Goal: Task Accomplishment & Management: Manage account settings

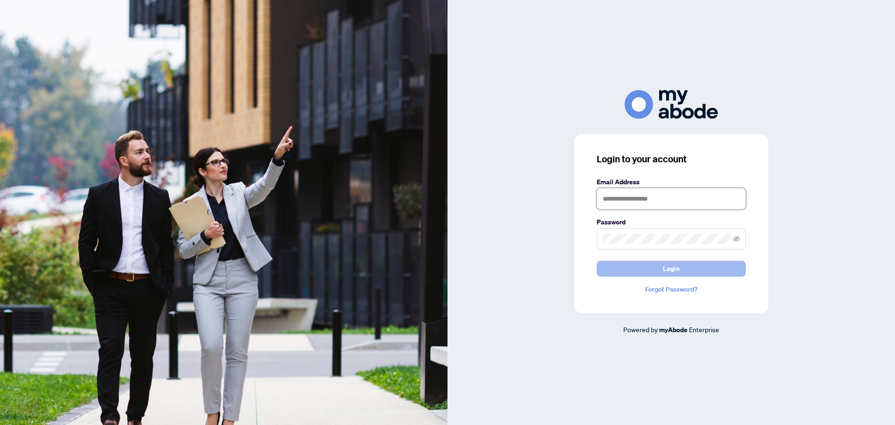
type input "**********"
click at [662, 268] on button "Login" at bounding box center [671, 269] width 149 height 16
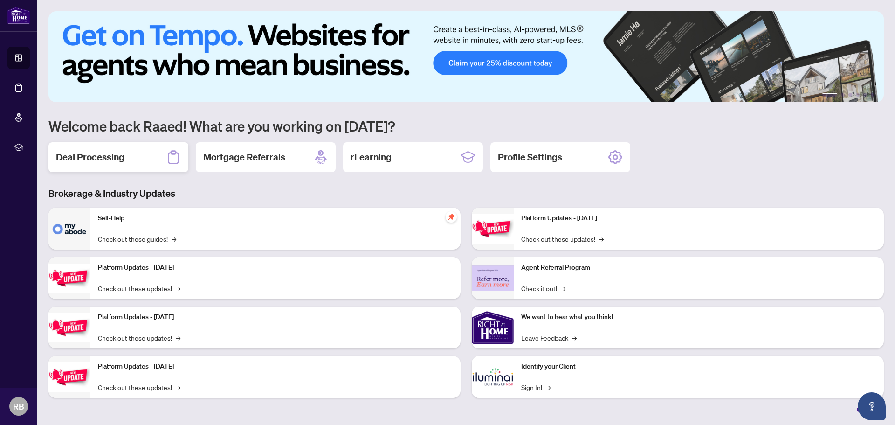
click at [85, 157] on h2 "Deal Processing" at bounding box center [90, 157] width 69 height 13
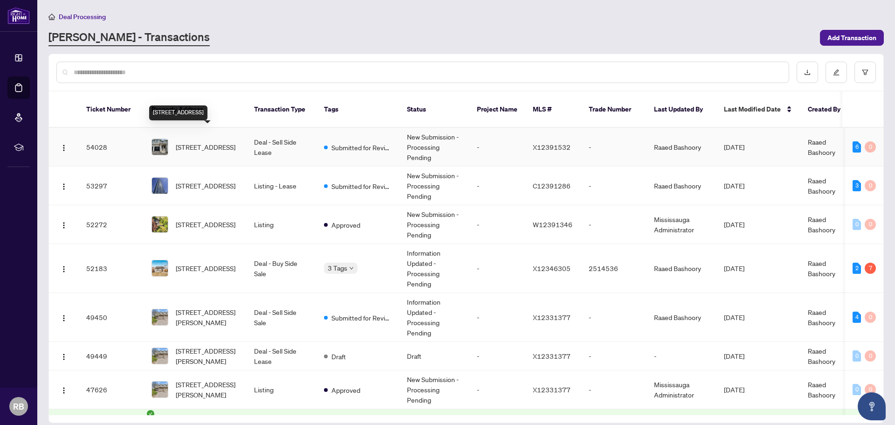
click at [215, 142] on span "141 Aquasanta Cres, Hamilton, Ontario L9B 0J8, Canada" at bounding box center [206, 147] width 60 height 10
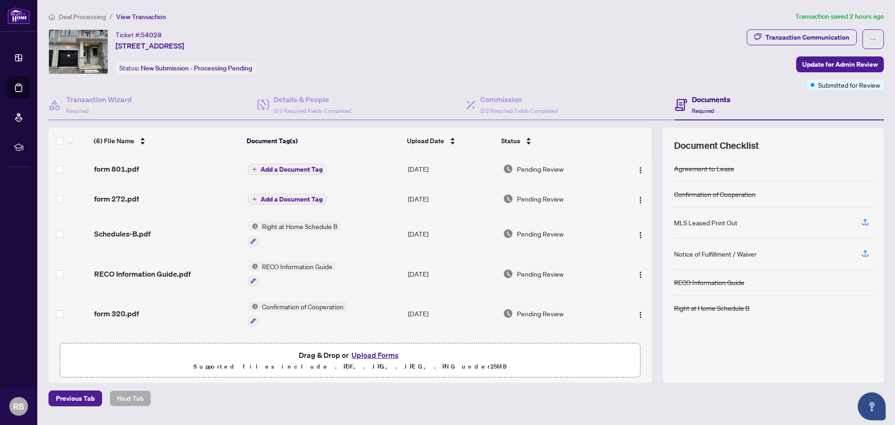
click at [373, 356] on button "Upload Forms" at bounding box center [375, 355] width 53 height 12
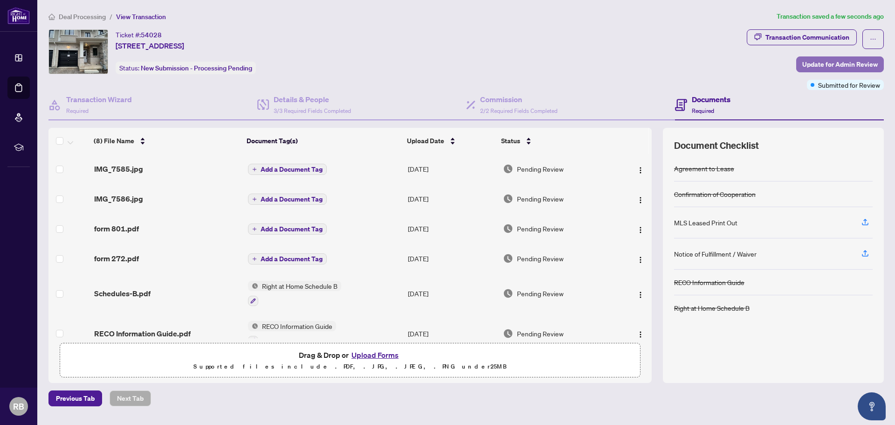
click at [845, 64] on span "Update for Admin Review" at bounding box center [840, 64] width 76 height 15
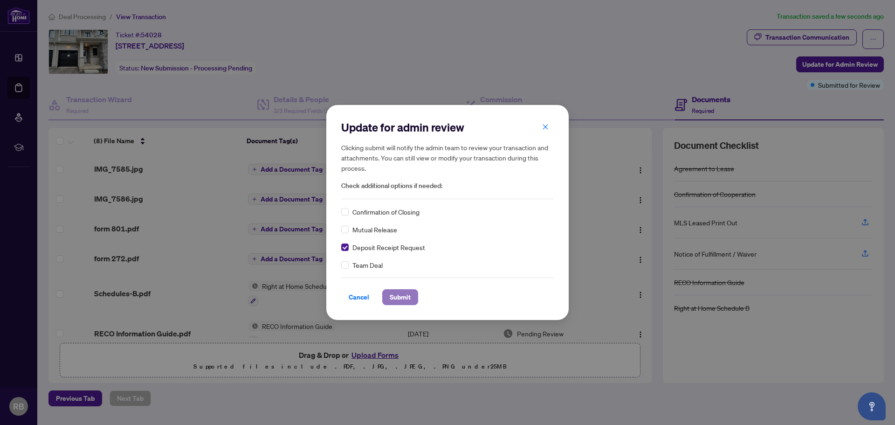
click at [407, 298] on span "Submit" at bounding box center [400, 297] width 21 height 15
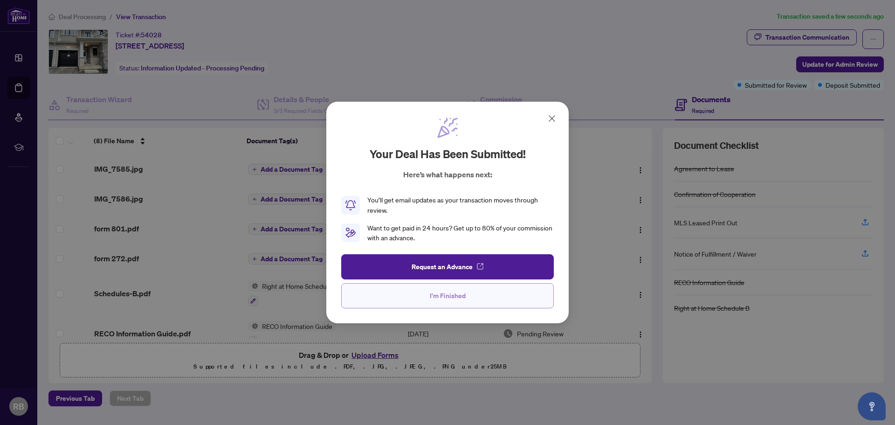
click at [443, 296] on span "I'm Finished" at bounding box center [448, 295] width 36 height 15
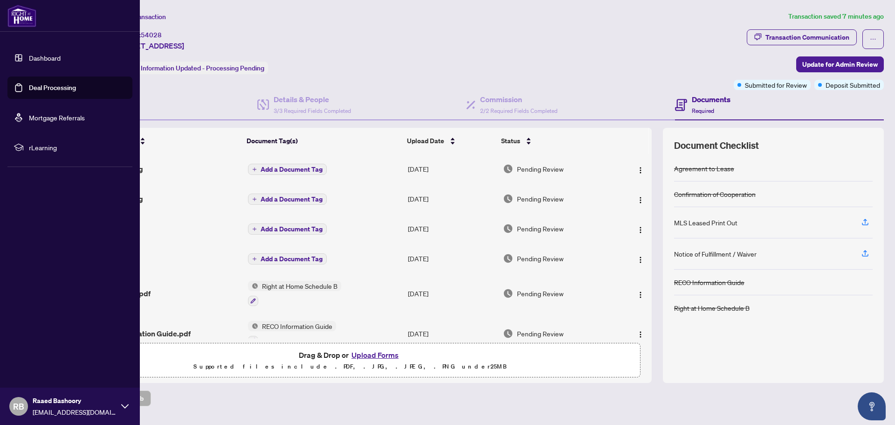
click at [39, 59] on link "Dashboard" at bounding box center [45, 58] width 32 height 8
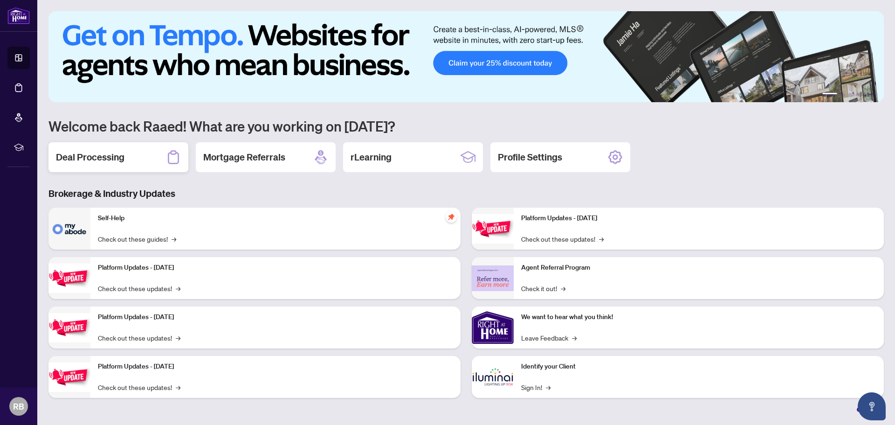
click at [107, 159] on h2 "Deal Processing" at bounding box center [90, 157] width 69 height 13
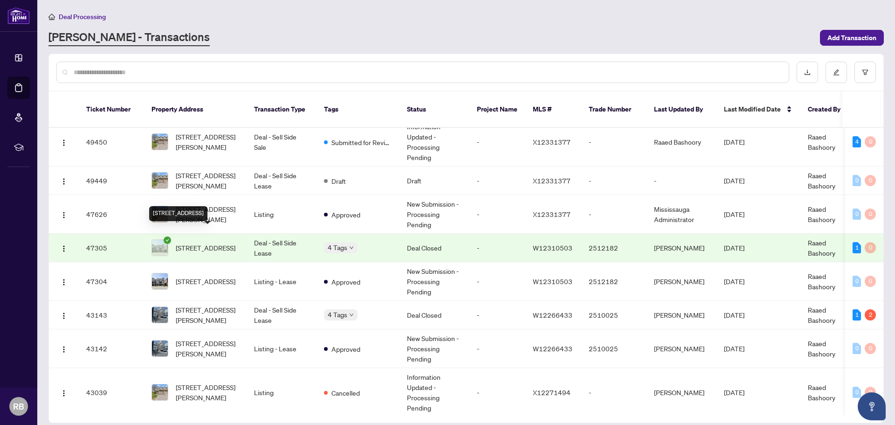
scroll to position [186, 0]
click at [215, 242] on span "1270 Wintergreen Pl, Milton, Ontario L9E 1S4, Canada" at bounding box center [206, 247] width 60 height 10
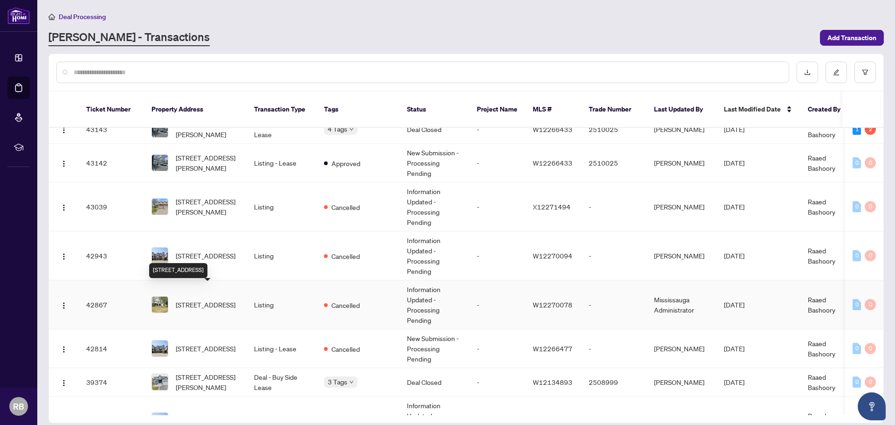
scroll to position [372, 0]
click at [208, 299] on span "1276 HILLVIEW Cres, Oakville, Ontario L6H 2C7, Canada" at bounding box center [206, 304] width 60 height 10
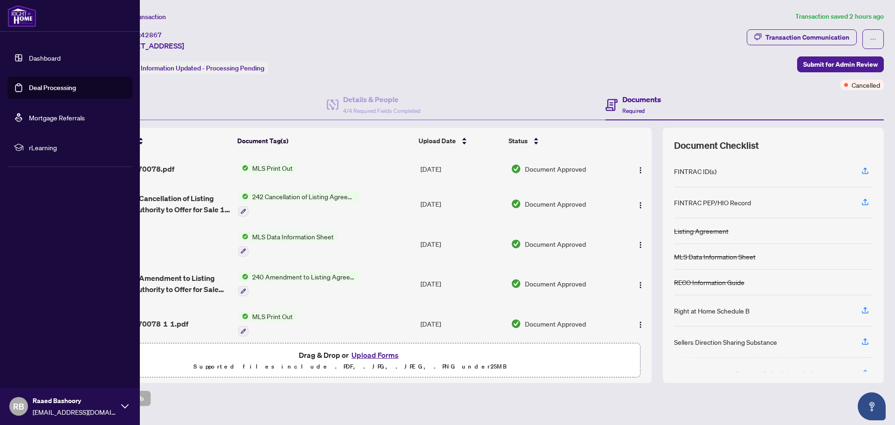
click at [39, 57] on link "Dashboard" at bounding box center [45, 58] width 32 height 8
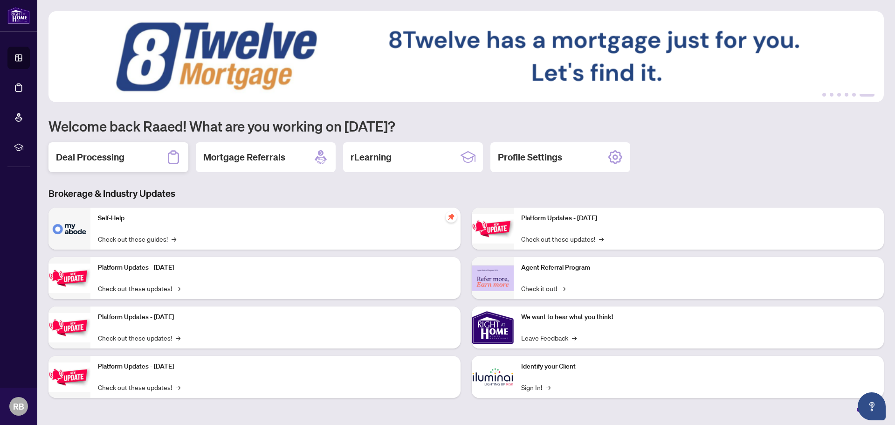
click at [98, 161] on h2 "Deal Processing" at bounding box center [90, 157] width 69 height 13
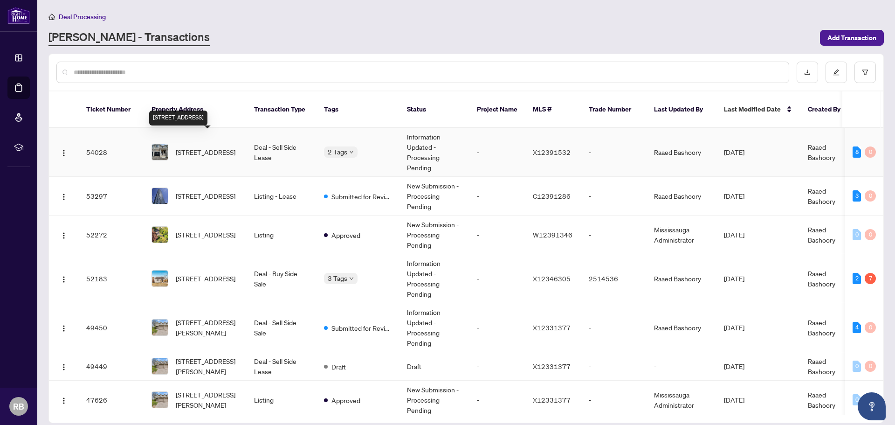
click at [211, 147] on span "141 Aquasanta Cres, Hamilton, Ontario L9B 0J8, Canada" at bounding box center [206, 152] width 60 height 10
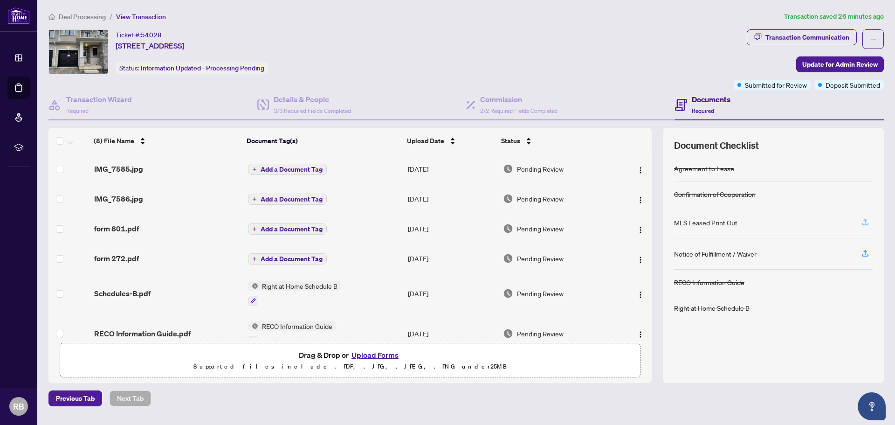
click at [867, 221] on icon "button" at bounding box center [866, 221] width 4 height 5
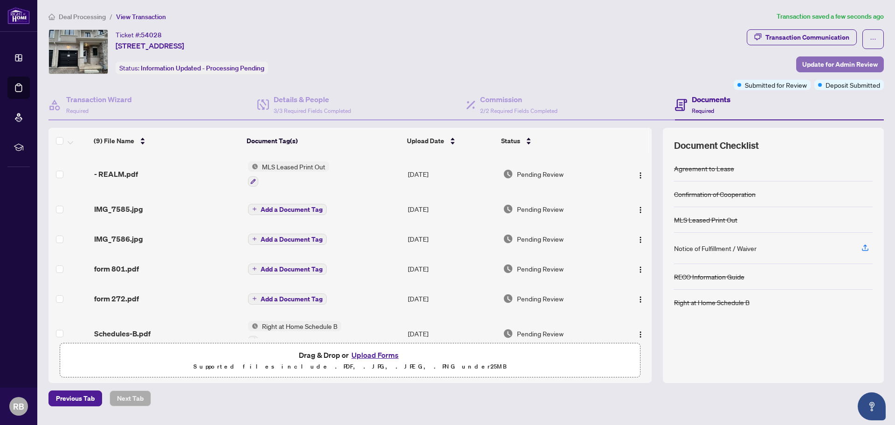
click at [839, 64] on span "Update for Admin Review" at bounding box center [840, 64] width 76 height 15
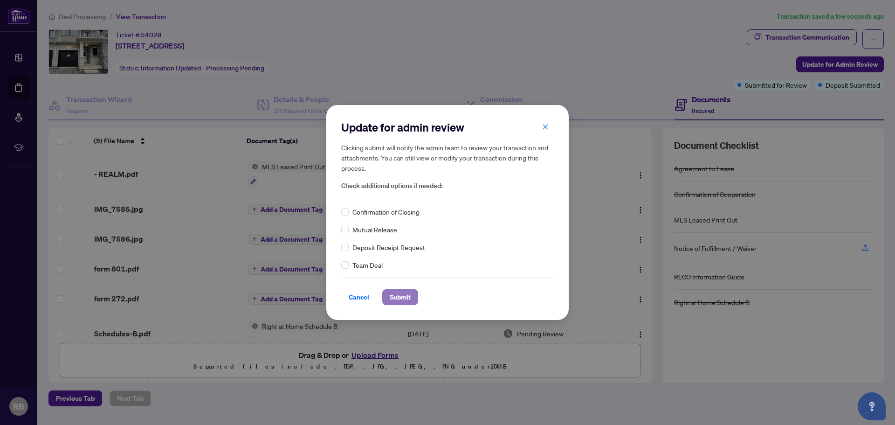
click at [399, 300] on span "Submit" at bounding box center [400, 297] width 21 height 15
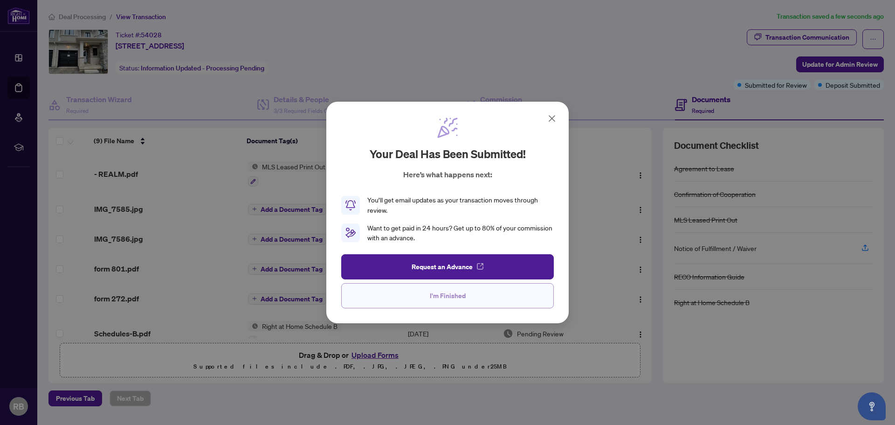
click at [446, 298] on span "I'm Finished" at bounding box center [448, 295] width 36 height 15
